Goal: Transaction & Acquisition: Subscribe to service/newsletter

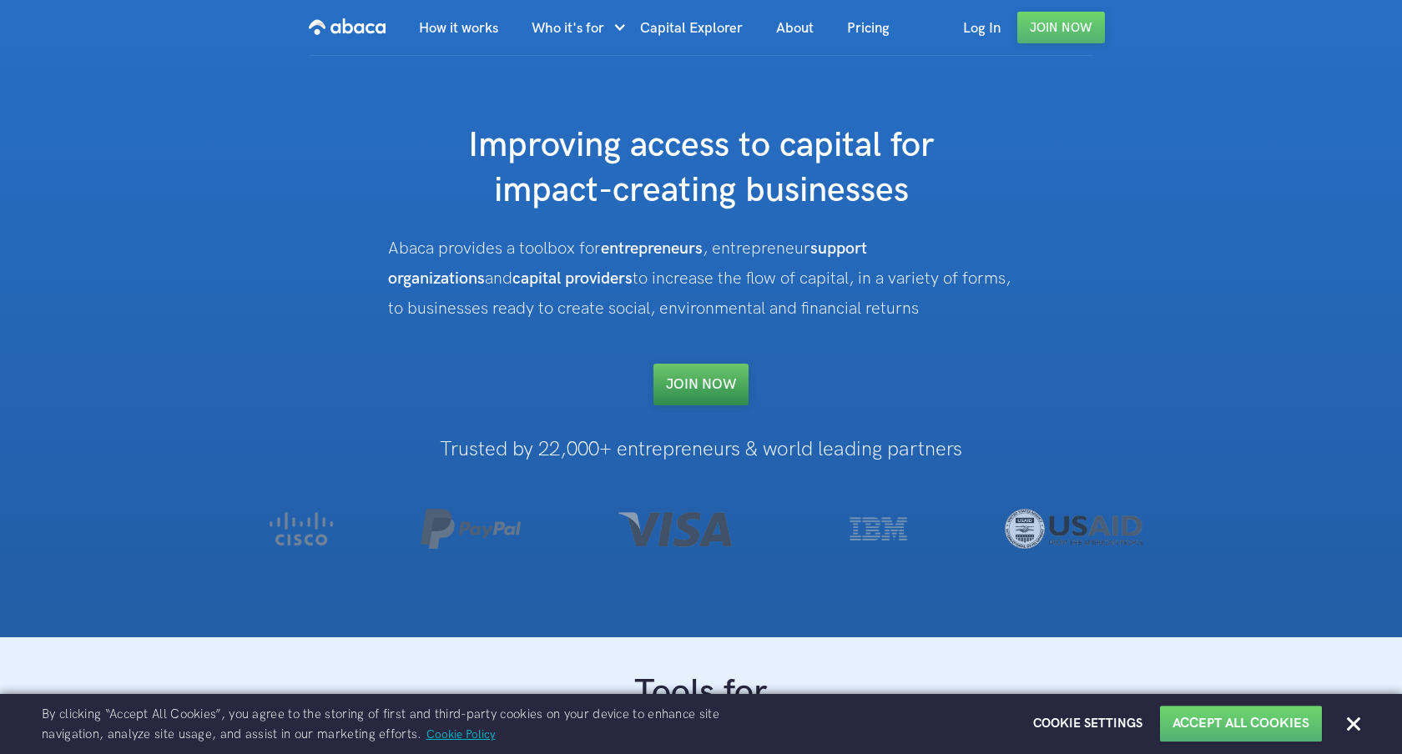
click at [679, 372] on link "Join NOW" at bounding box center [700, 385] width 95 height 42
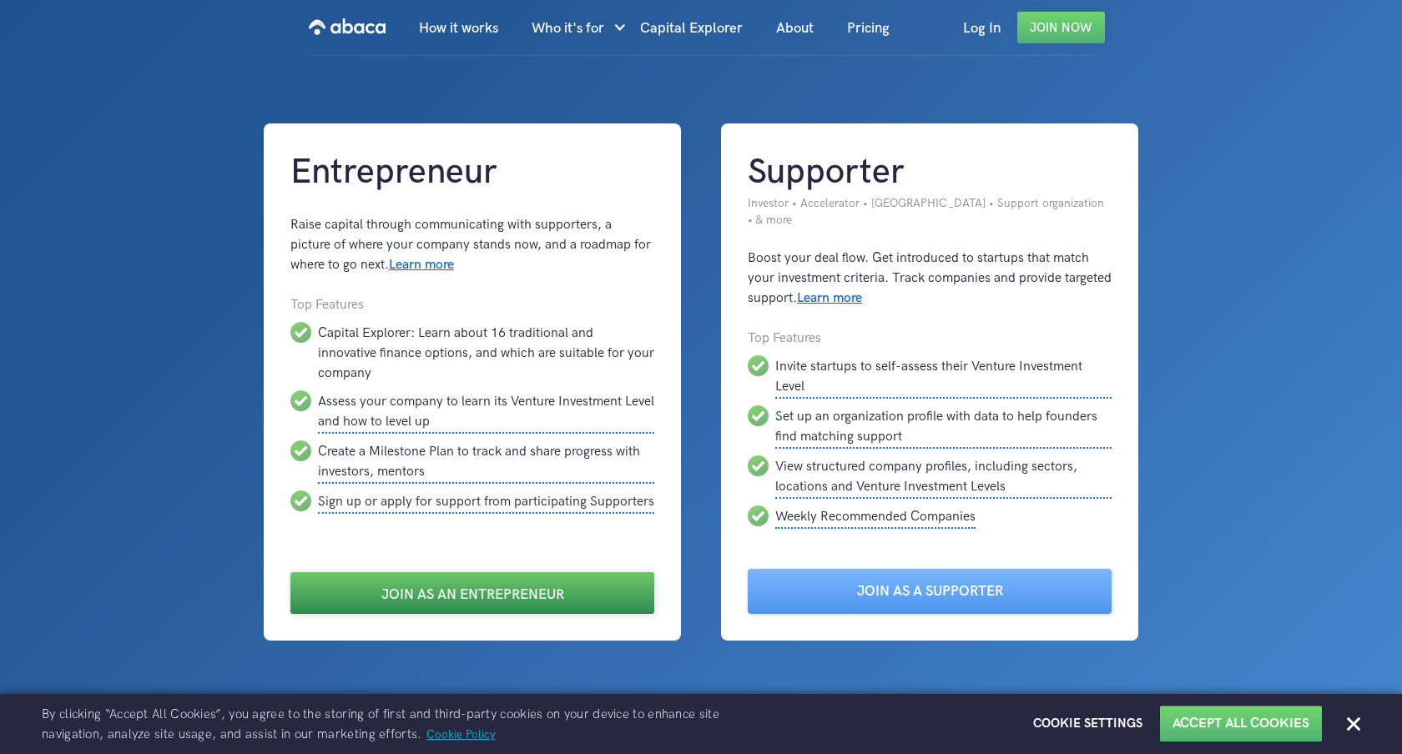
click at [487, 578] on link "Join as an Entrepreneur" at bounding box center [472, 594] width 364 height 42
click at [572, 586] on link "Join as an Entrepreneur" at bounding box center [472, 594] width 364 height 42
